Goal: Find specific page/section: Find specific page/section

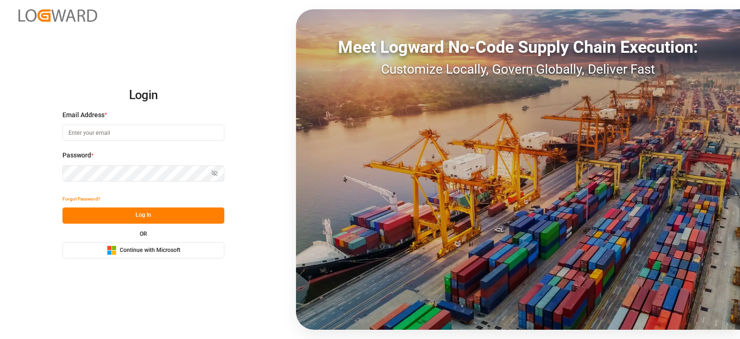
click at [169, 248] on span "Continue with Microsoft" at bounding box center [150, 250] width 61 height 8
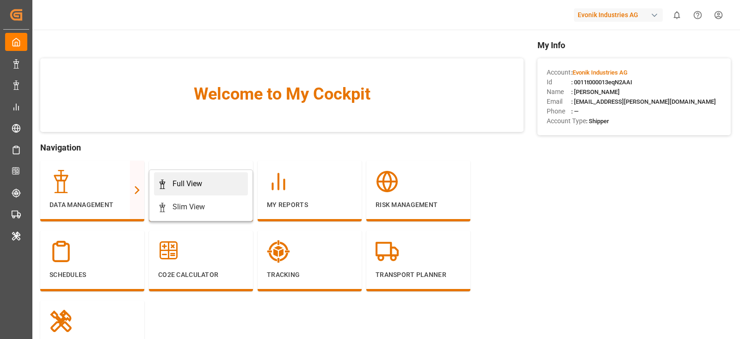
click at [170, 186] on div "Full View" at bounding box center [201, 183] width 87 height 11
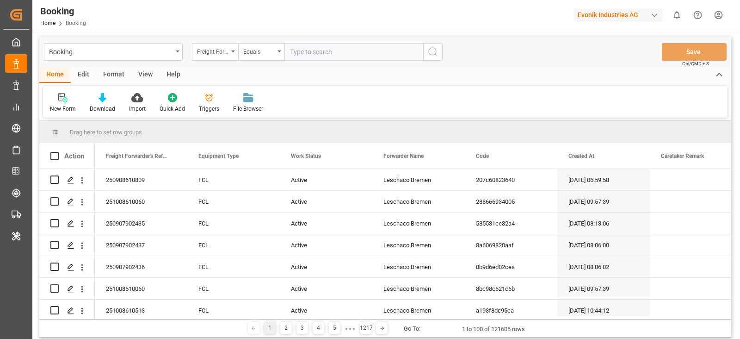
click at [106, 78] on div "Format" at bounding box center [113, 75] width 35 height 16
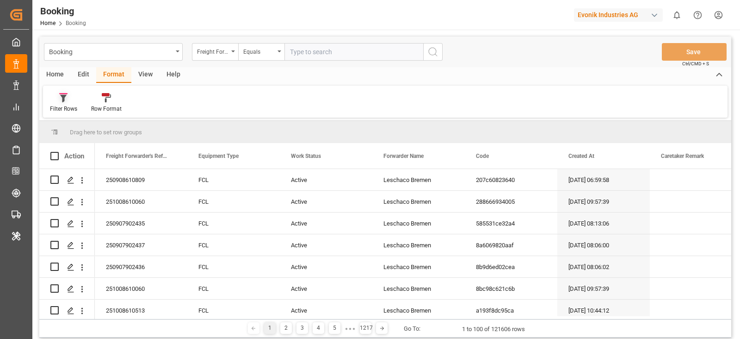
click at [54, 104] on div "Filter Rows" at bounding box center [63, 103] width 41 height 20
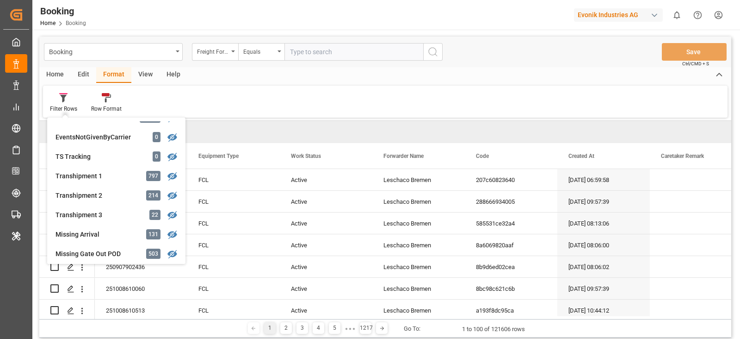
scroll to position [278, 0]
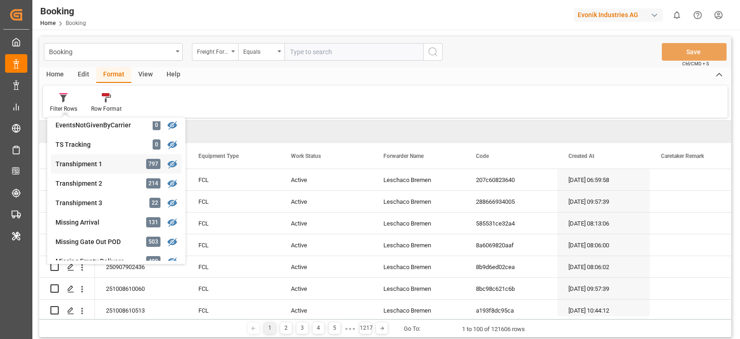
click at [91, 162] on div "Booking Freight Forwarder's Reference No. Equals Save Ctrl/CMD + S Home Edit Fo…" at bounding box center [385, 187] width 692 height 301
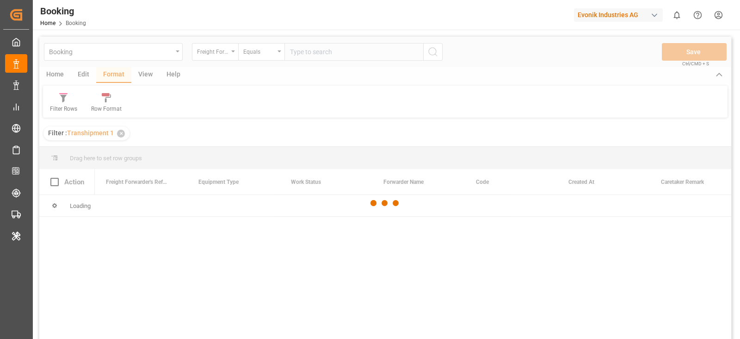
click at [145, 76] on div at bounding box center [385, 203] width 692 height 333
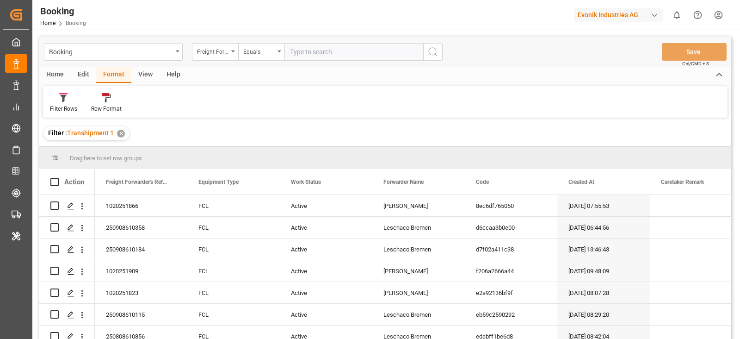
click at [145, 76] on div "View" at bounding box center [145, 75] width 28 height 16
click at [54, 103] on div "Default" at bounding box center [59, 103] width 32 height 20
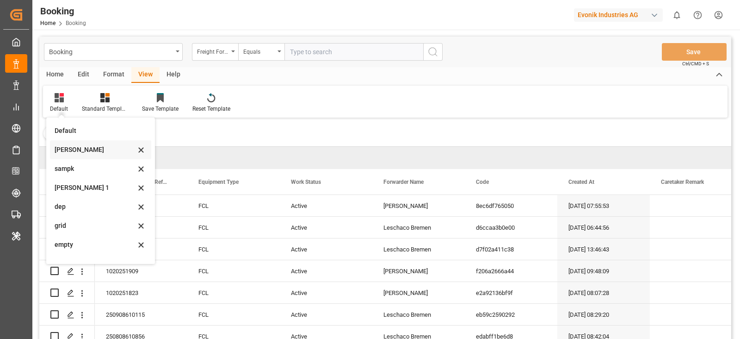
click at [101, 147] on div "[PERSON_NAME]" at bounding box center [95, 150] width 81 height 10
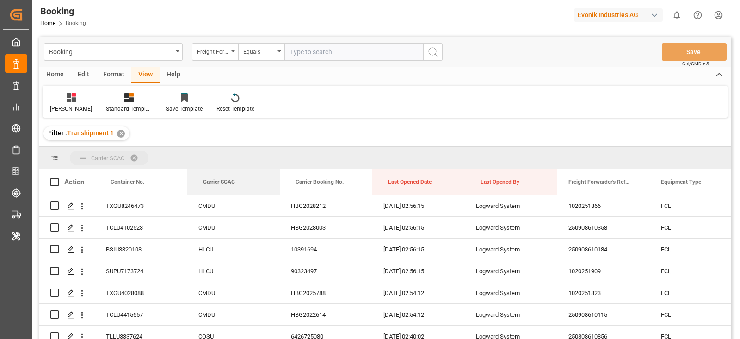
drag, startPoint x: 223, startPoint y: 185, endPoint x: 222, endPoint y: 155, distance: 29.6
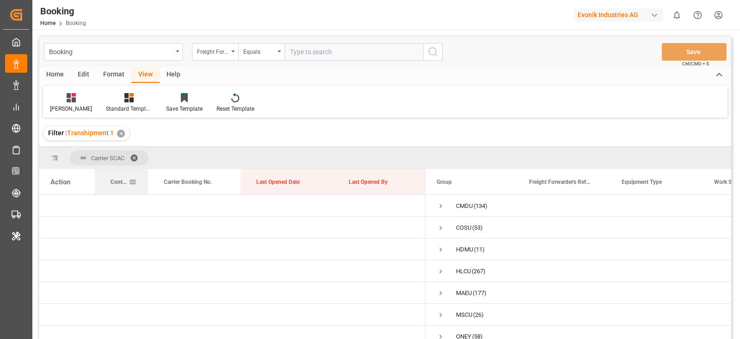
drag, startPoint x: 185, startPoint y: 177, endPoint x: 139, endPoint y: 174, distance: 45.9
click at [146, 174] on div at bounding box center [148, 181] width 4 height 25
click at [434, 208] on span "Press SPACE to select this row." at bounding box center [434, 206] width 8 height 8
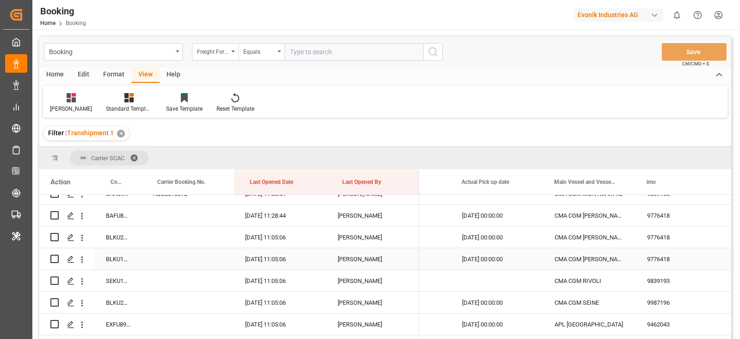
click at [565, 251] on div "CMA CGM [PERSON_NAME] EXUPERY" at bounding box center [590, 258] width 93 height 21
click at [209, 53] on div "Freight Forwarder's Reference No." at bounding box center [212, 50] width 31 height 11
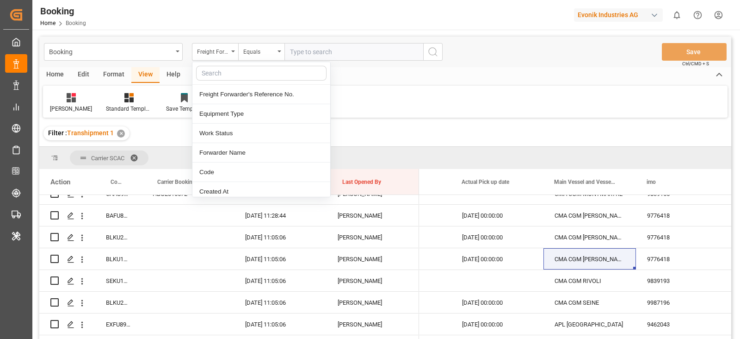
click at [226, 72] on input "text" at bounding box center [261, 73] width 130 height 15
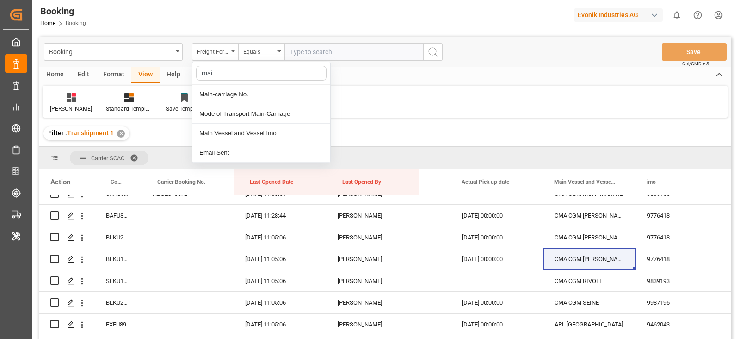
type input "main"
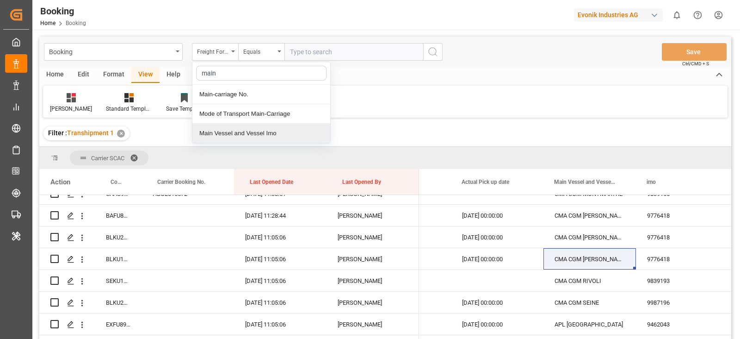
click at [246, 133] on div "Main Vessel and Vessel Imo" at bounding box center [261, 133] width 138 height 19
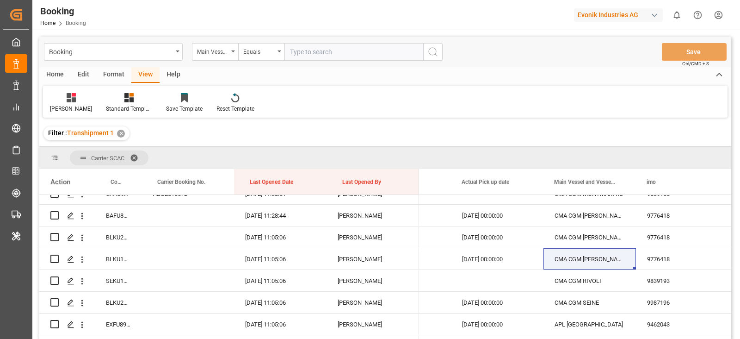
paste input "CMA CGM [PERSON_NAME] EXUPERY"
click at [348, 57] on input "text" at bounding box center [354, 52] width 139 height 18
type input "CMA CGM [PERSON_NAME] EXUPERY"
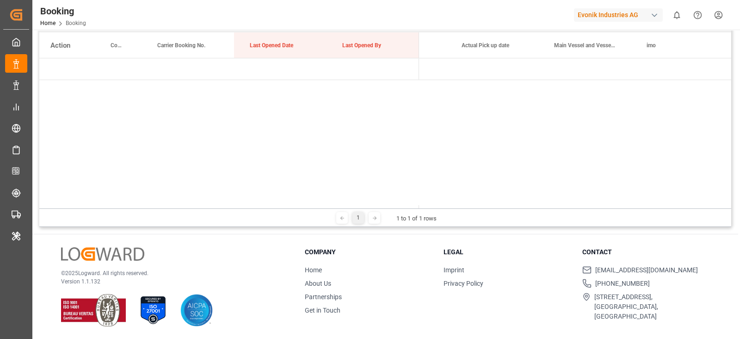
drag, startPoint x: 469, startPoint y: 204, endPoint x: 525, endPoint y: 206, distance: 56.0
click at [525, 206] on div at bounding box center [575, 206] width 312 height 3
click at [522, 213] on div "1 1 to 1 of 1 rows" at bounding box center [385, 217] width 692 height 19
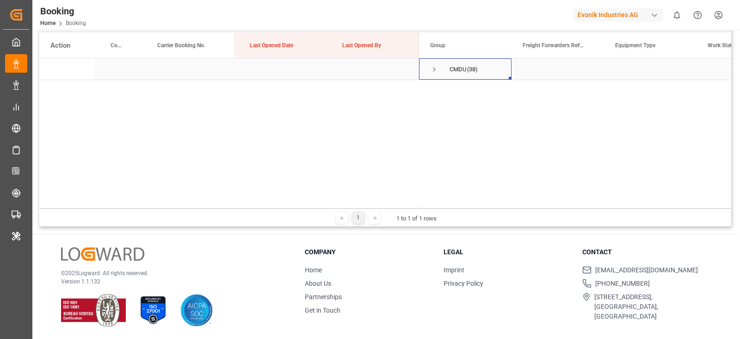
click at [432, 72] on span "Press SPACE to select this row." at bounding box center [434, 69] width 8 height 8
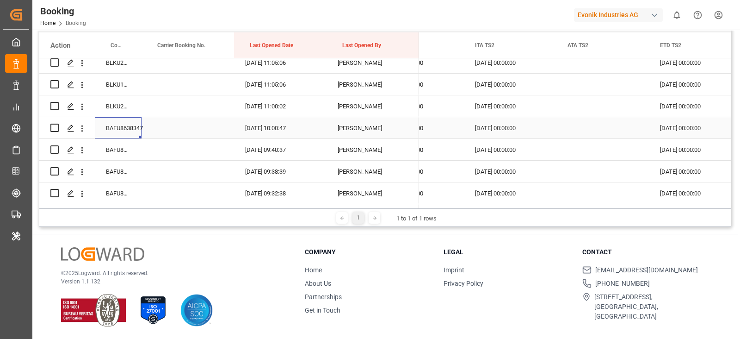
click at [118, 123] on div "BAFU8638347" at bounding box center [118, 127] width 47 height 21
click at [100, 146] on div "BAFU8624174" at bounding box center [118, 148] width 47 height 21
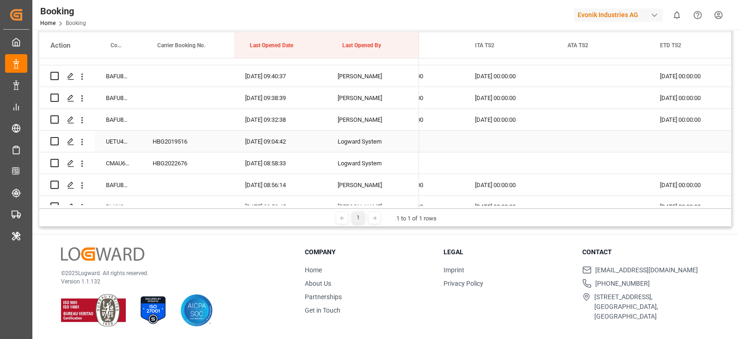
click at [136, 140] on div "UETU4006040" at bounding box center [118, 140] width 47 height 21
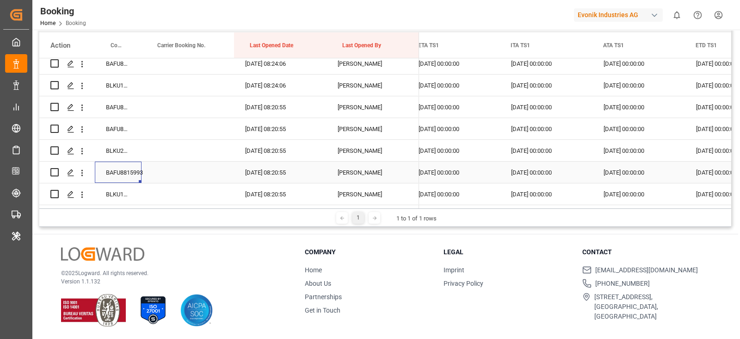
click at [130, 173] on div "BAFU8815993" at bounding box center [118, 171] width 47 height 21
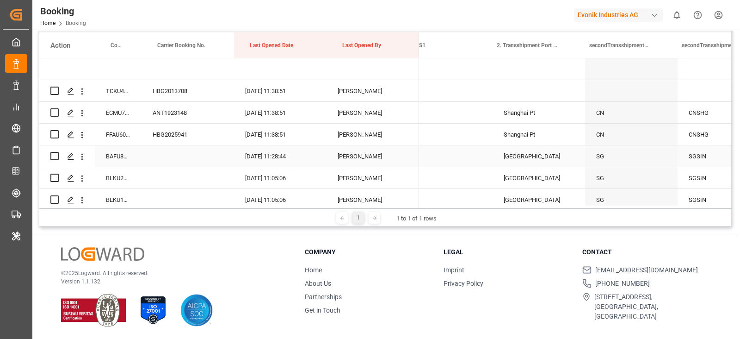
scroll to position [0, 10310]
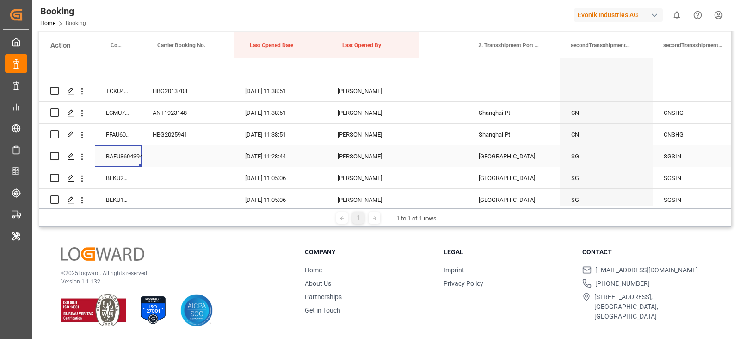
click at [104, 163] on div "BAFU8604394" at bounding box center [118, 155] width 47 height 21
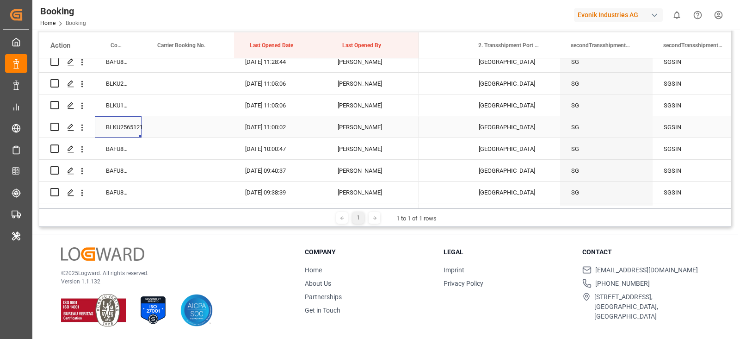
click at [120, 117] on div "BLKU2565121" at bounding box center [118, 126] width 47 height 21
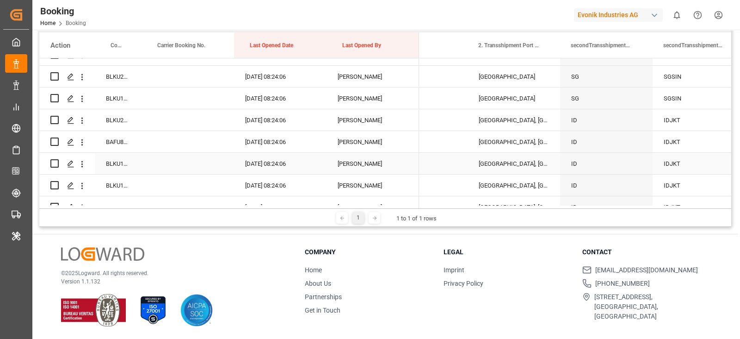
scroll to position [491, 0]
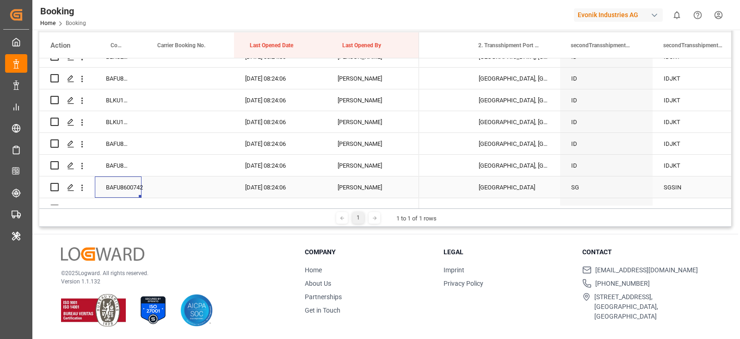
click at [109, 177] on div "BAFU8600742" at bounding box center [118, 186] width 47 height 21
